Goal: Task Accomplishment & Management: Manage account settings

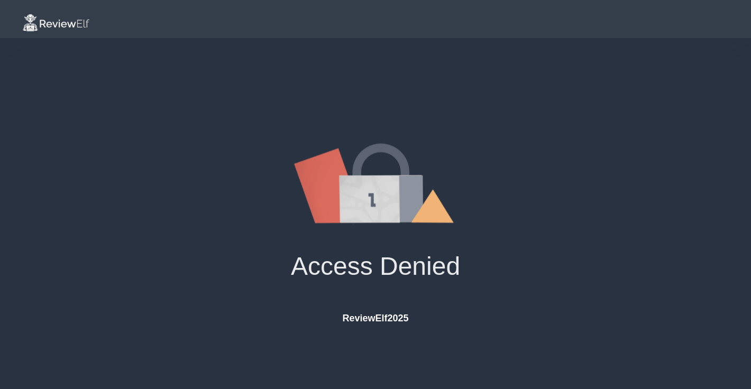
click at [54, 28] on img at bounding box center [56, 23] width 68 height 19
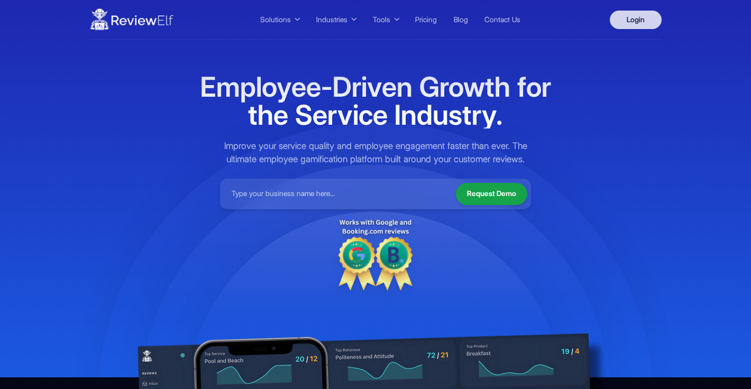
click at [641, 19] on link "Login" at bounding box center [636, 20] width 52 height 19
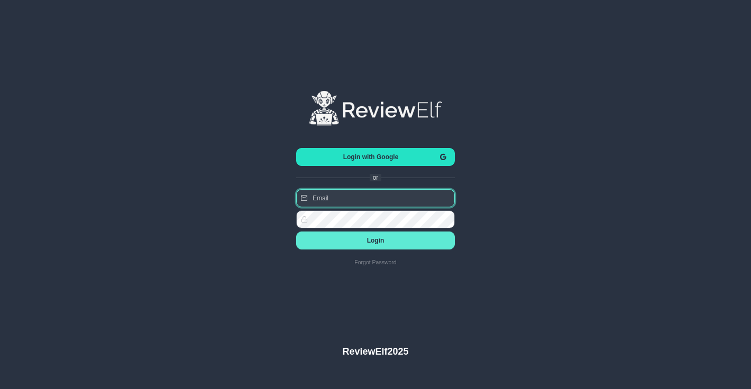
type input "[PERSON_NAME][EMAIL_ADDRESS][PERSON_NAME][DOMAIN_NAME]"
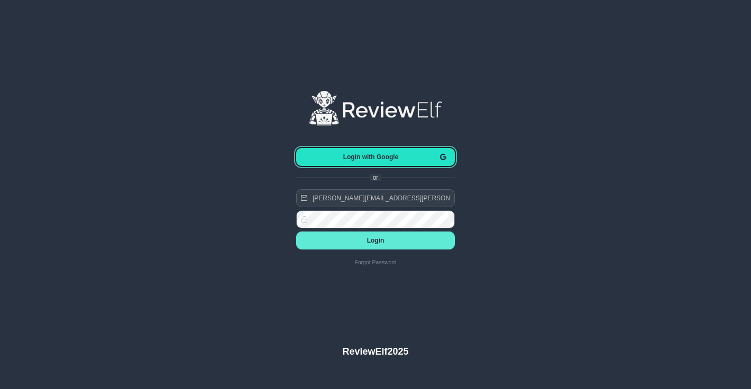
click at [385, 158] on span "Login with Google" at bounding box center [371, 156] width 132 height 7
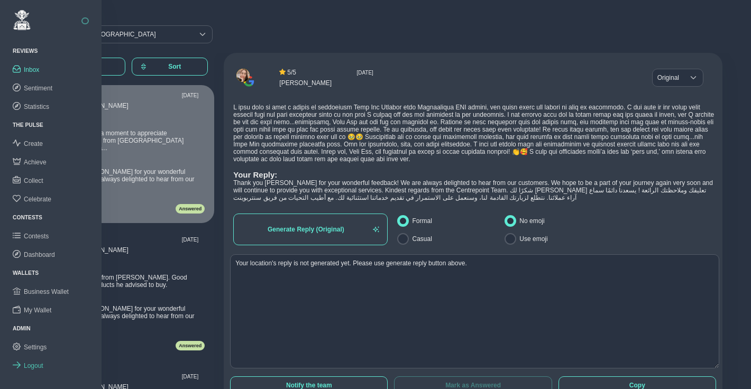
click at [33, 362] on span "Logout" at bounding box center [34, 365] width 20 height 7
